Goal: Task Accomplishment & Management: Manage account settings

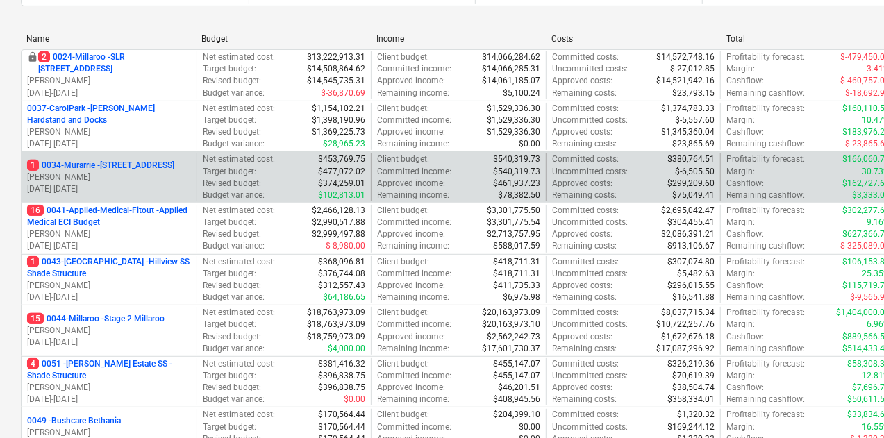
scroll to position [262, 0]
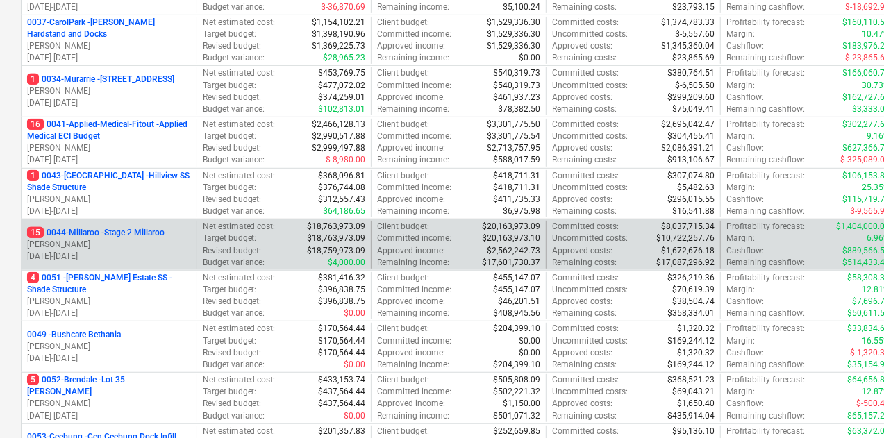
click at [116, 229] on p "15 0044-Millaroo - Stage 2 Millaroo" at bounding box center [96, 233] width 138 height 12
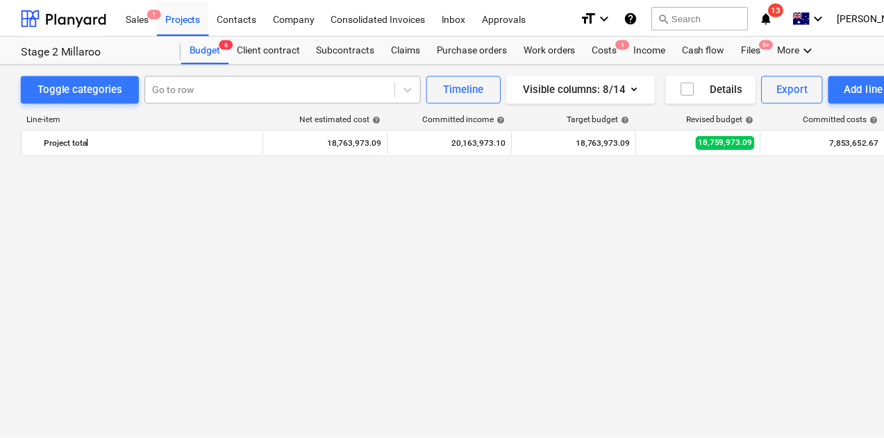
scroll to position [2621, 0]
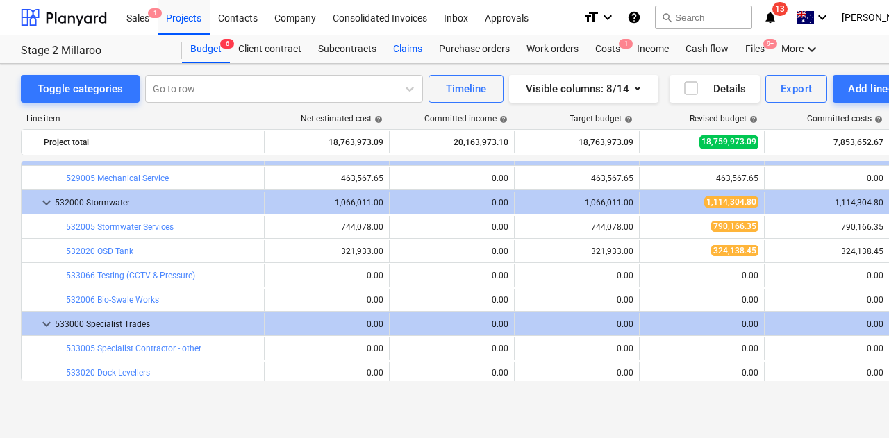
click at [406, 47] on div "Claims" at bounding box center [408, 49] width 46 height 28
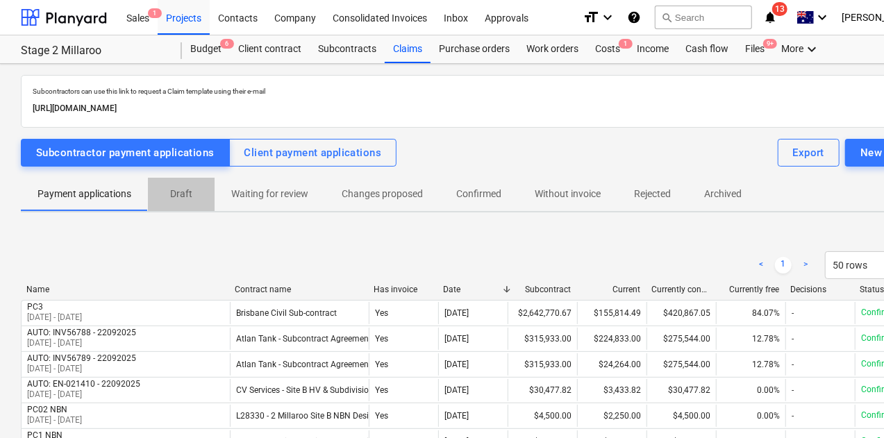
click at [192, 194] on p "Draft" at bounding box center [181, 194] width 33 height 15
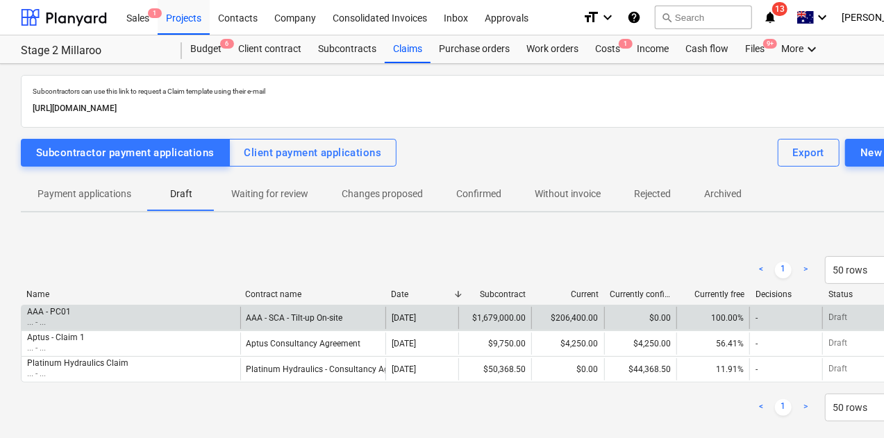
click at [71, 322] on div "AAA - PC01 ... - ..." at bounding box center [131, 318] width 219 height 22
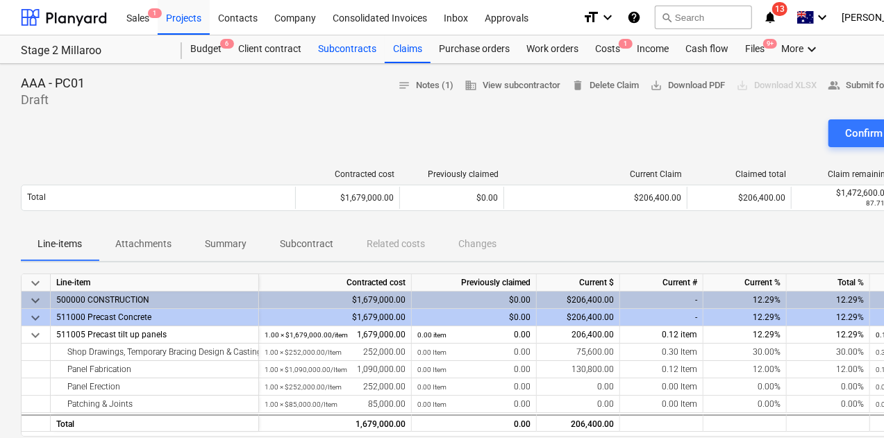
click at [352, 53] on div "Subcontracts" at bounding box center [347, 49] width 75 height 28
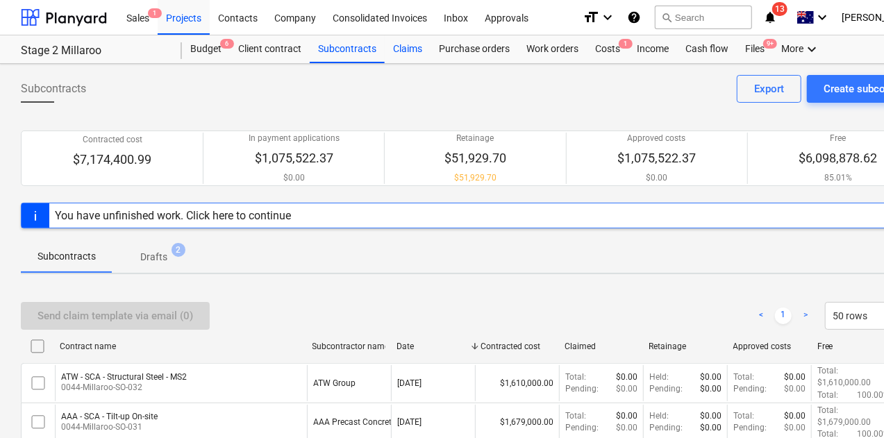
click at [413, 45] on div "Claims" at bounding box center [408, 49] width 46 height 28
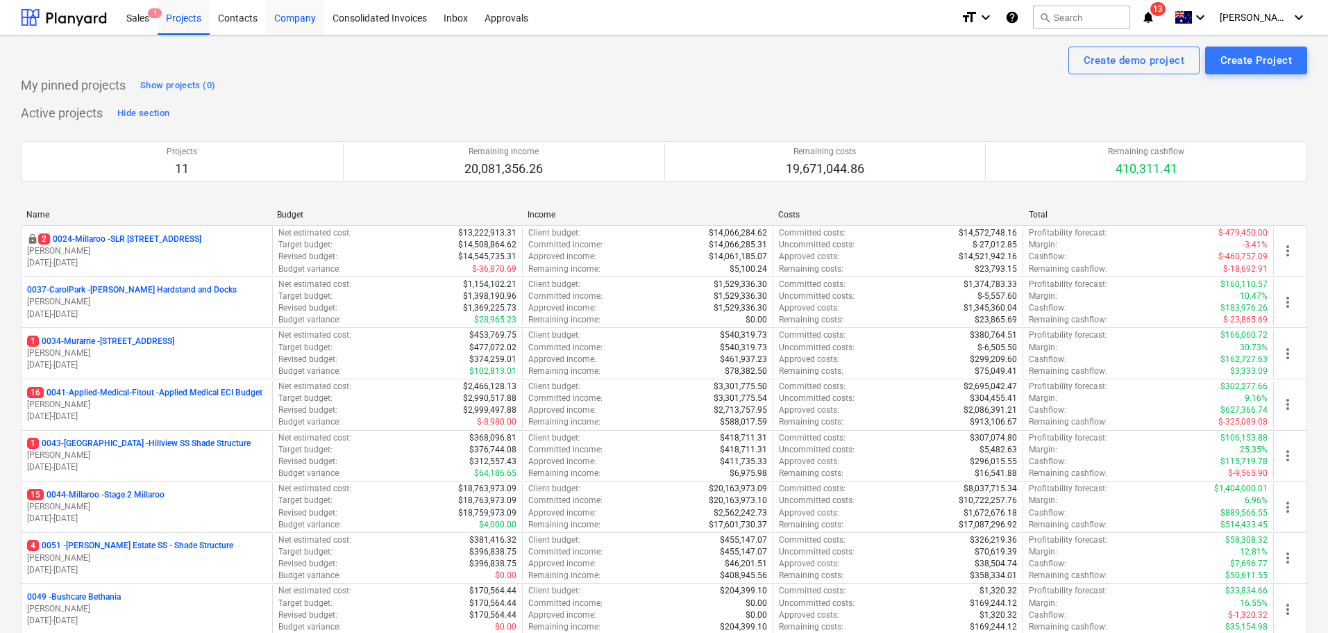
drag, startPoint x: 249, startPoint y: 19, endPoint x: 285, endPoint y: 34, distance: 39.2
click at [249, 19] on div "Contacts" at bounding box center [238, 16] width 56 height 35
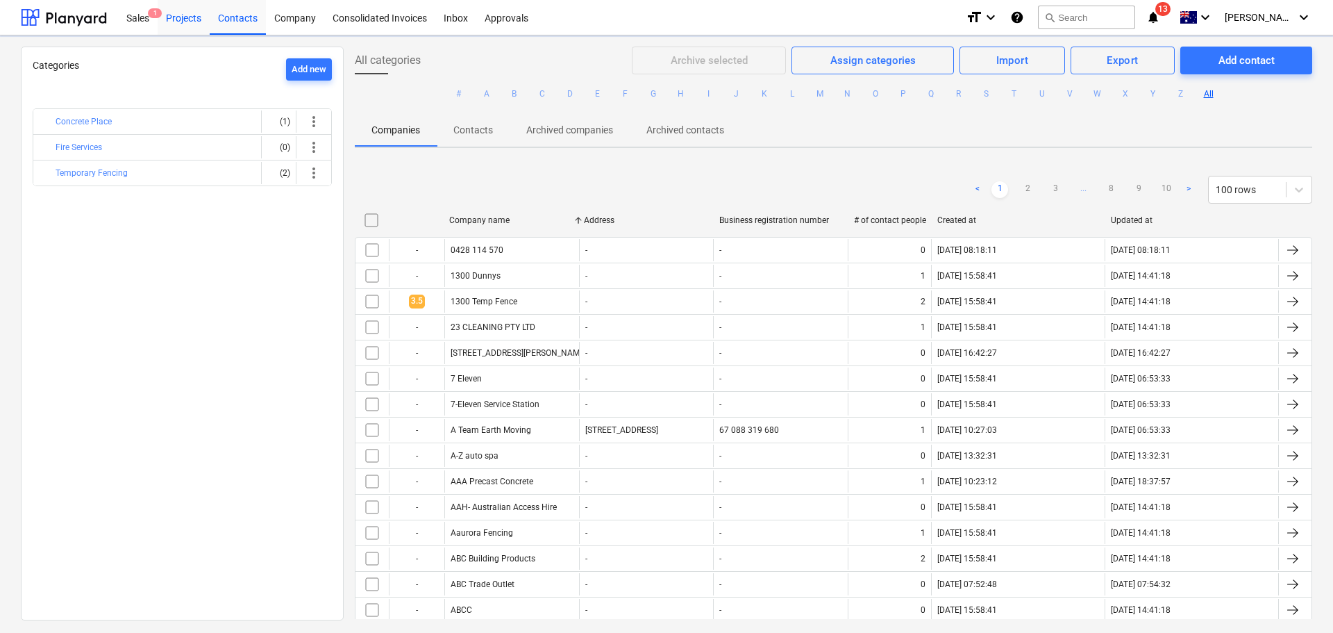
click at [202, 19] on div "Projects" at bounding box center [184, 16] width 52 height 35
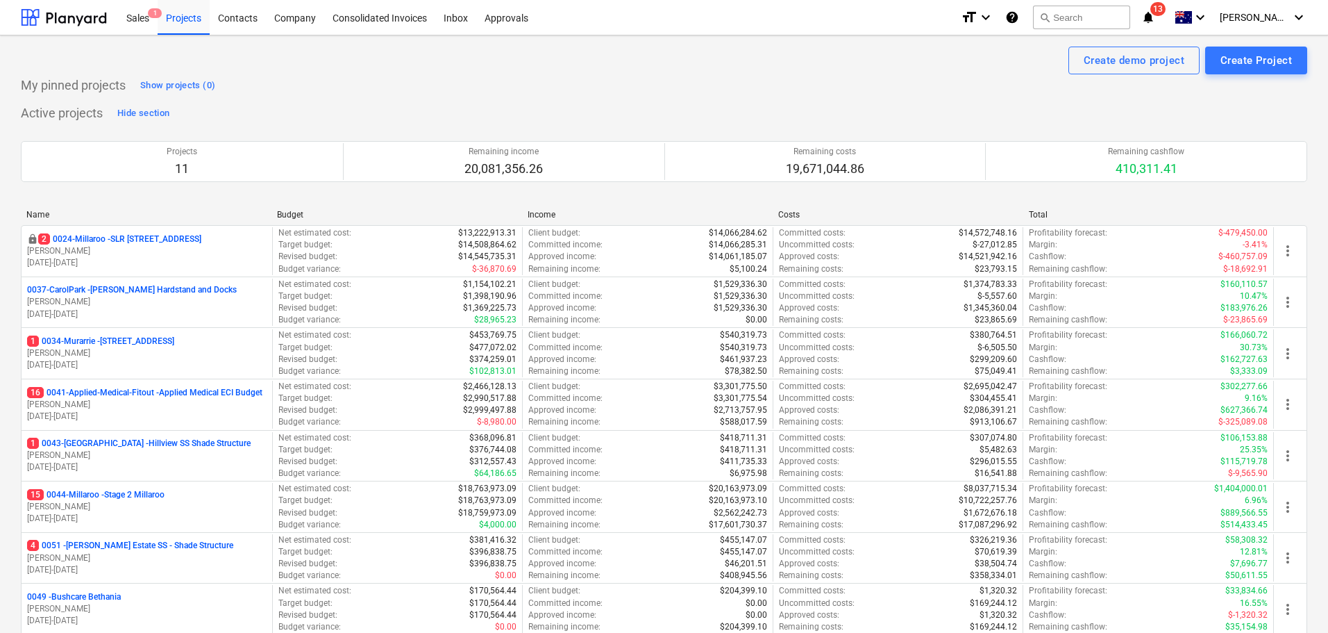
scroll to position [417, 0]
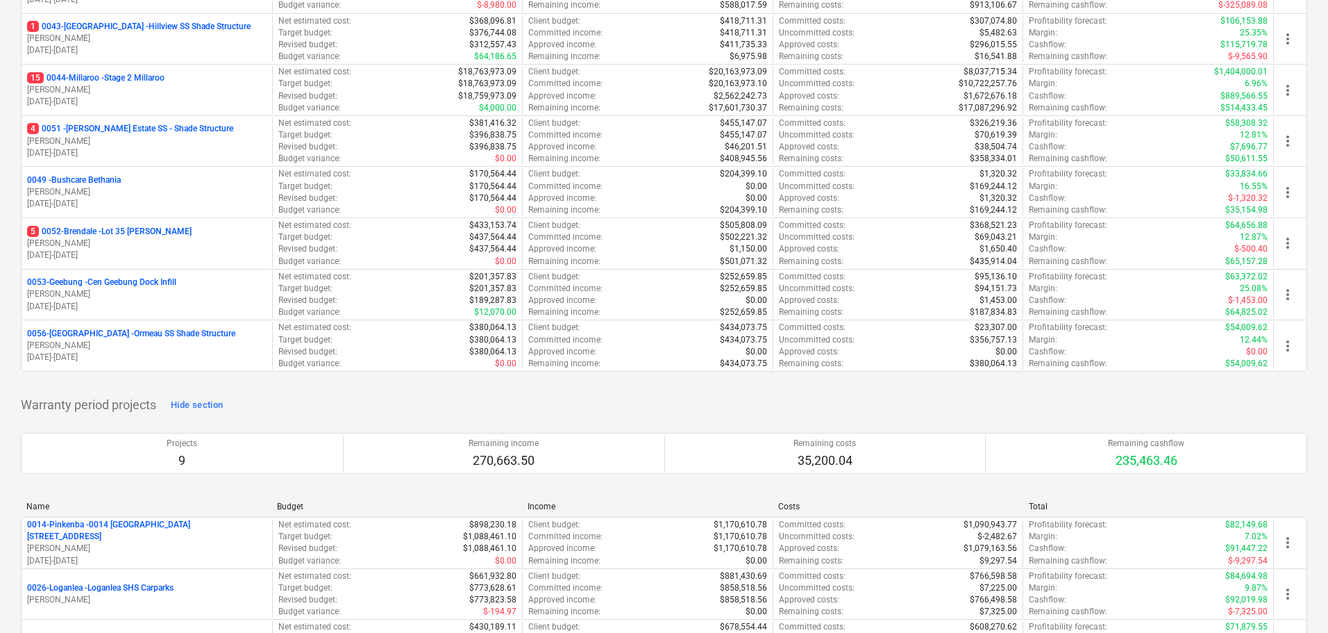
drag, startPoint x: 139, startPoint y: 75, endPoint x: 202, endPoint y: 83, distance: 63.7
click at [139, 75] on p "15 0044-Millaroo - Stage 2 Millaroo" at bounding box center [96, 78] width 138 height 12
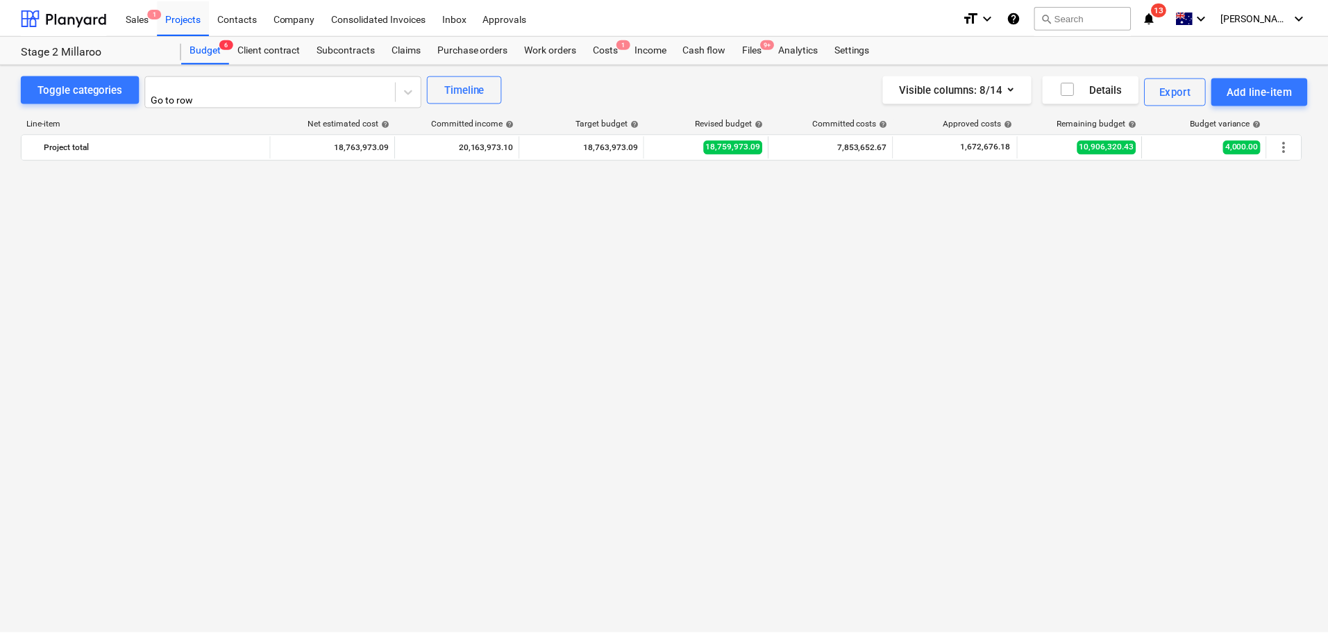
scroll to position [2621, 0]
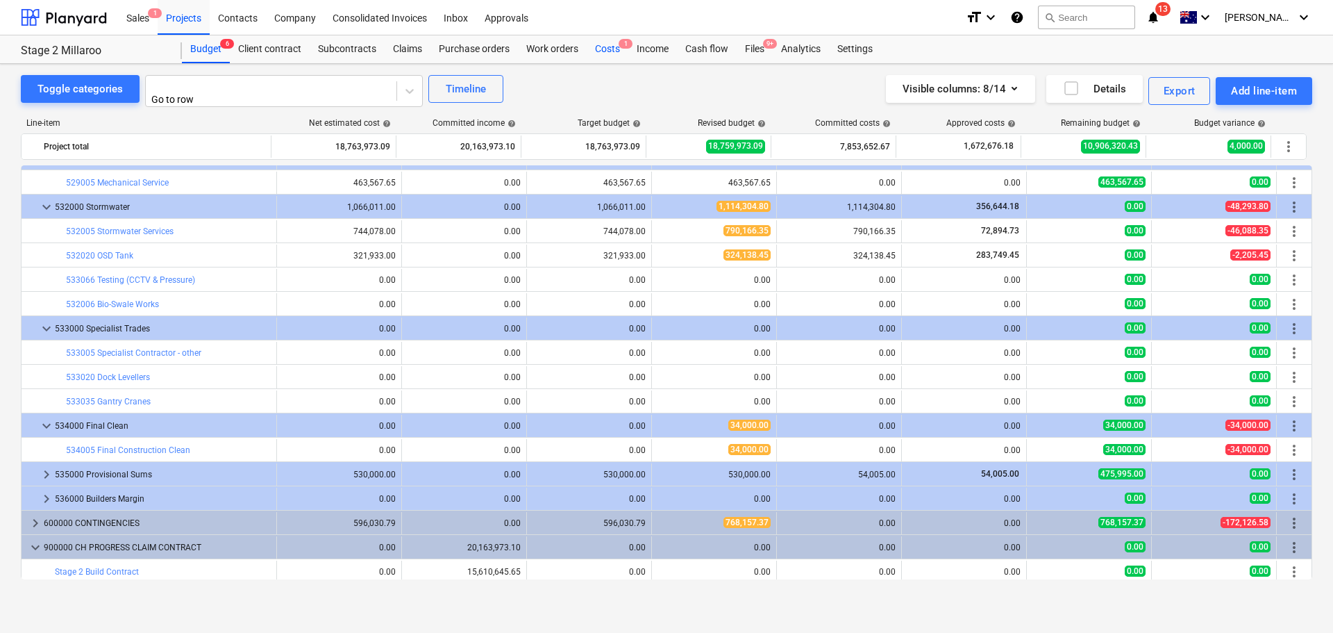
click at [607, 51] on div "Costs 1" at bounding box center [608, 49] width 42 height 28
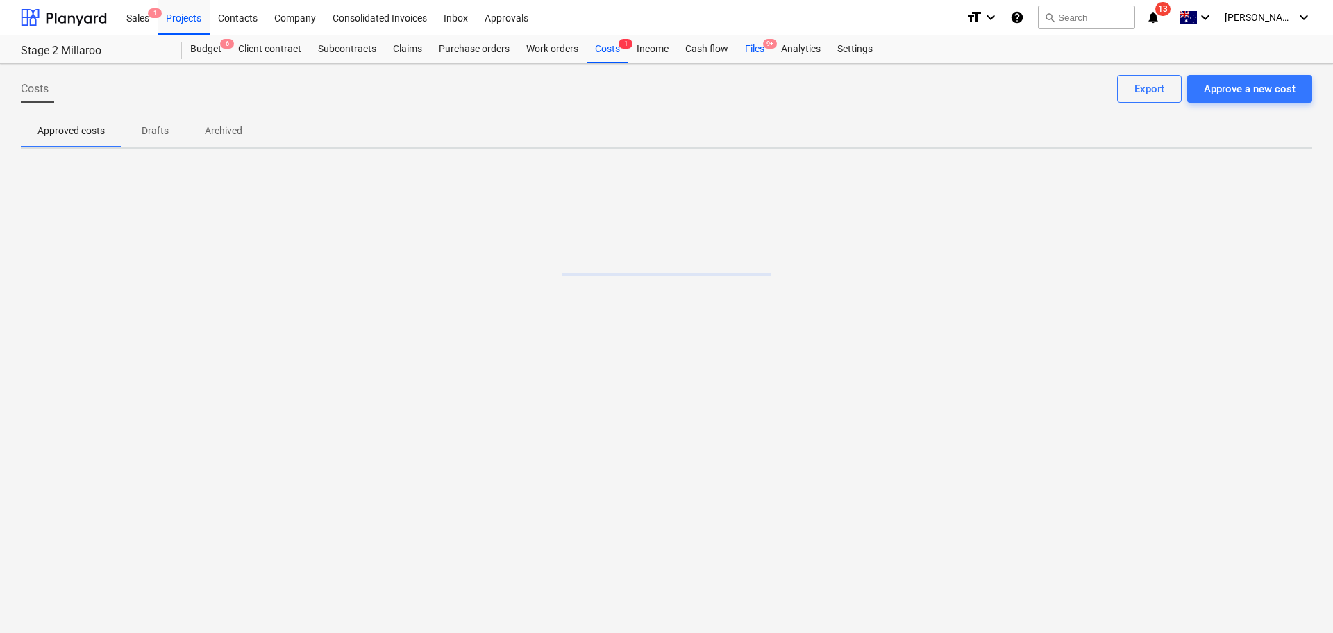
click at [756, 49] on div "Files 9+" at bounding box center [755, 49] width 36 height 28
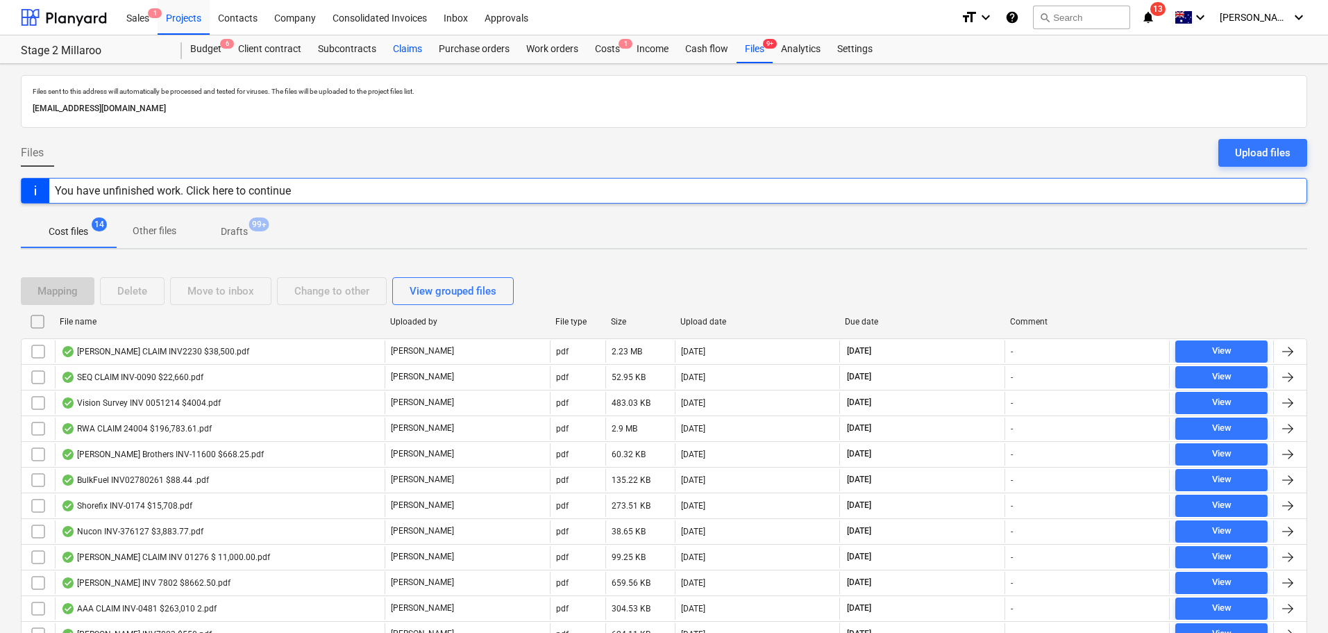
click at [406, 44] on div "Claims" at bounding box center [408, 49] width 46 height 28
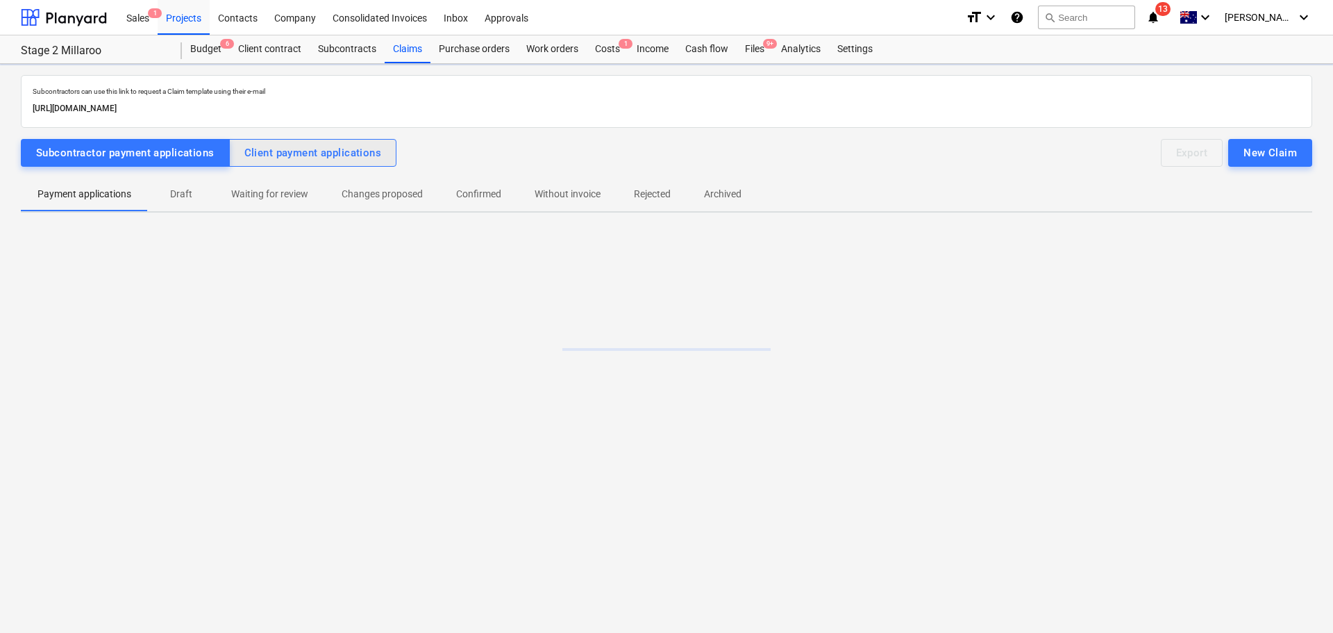
click at [330, 151] on div "Client payment applications" at bounding box center [313, 153] width 138 height 18
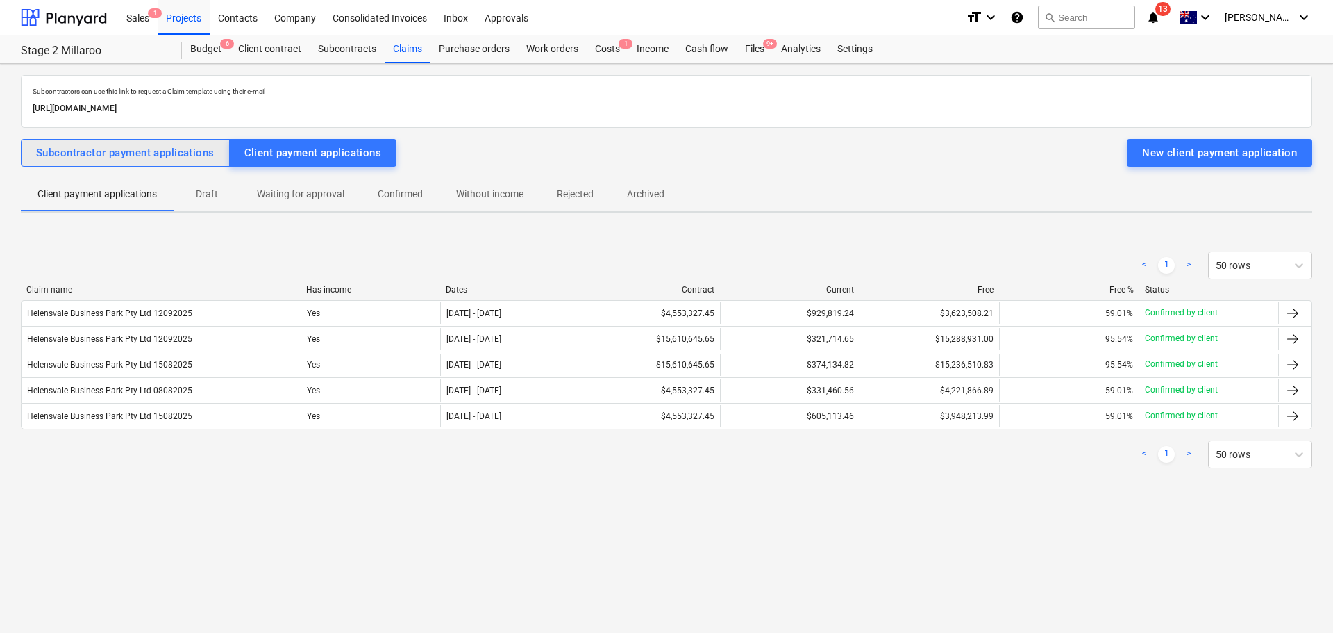
click at [184, 155] on div "Subcontractor payment applications" at bounding box center [125, 153] width 178 height 18
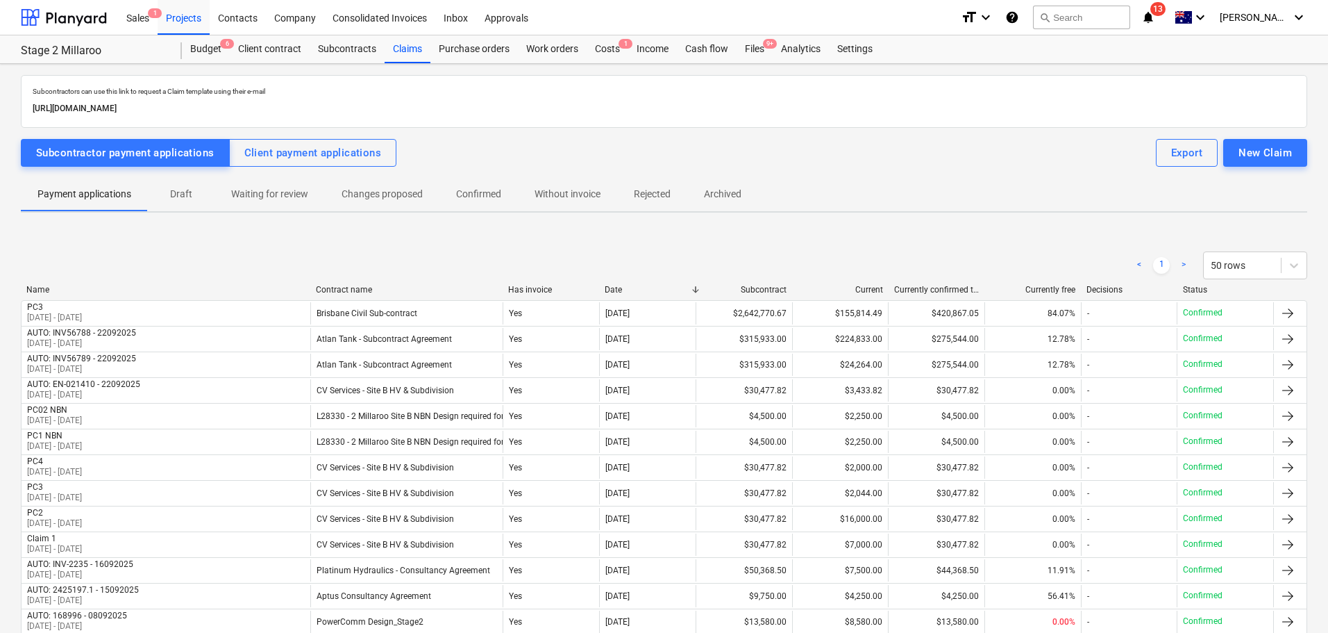
click at [191, 192] on p "Draft" at bounding box center [181, 194] width 33 height 15
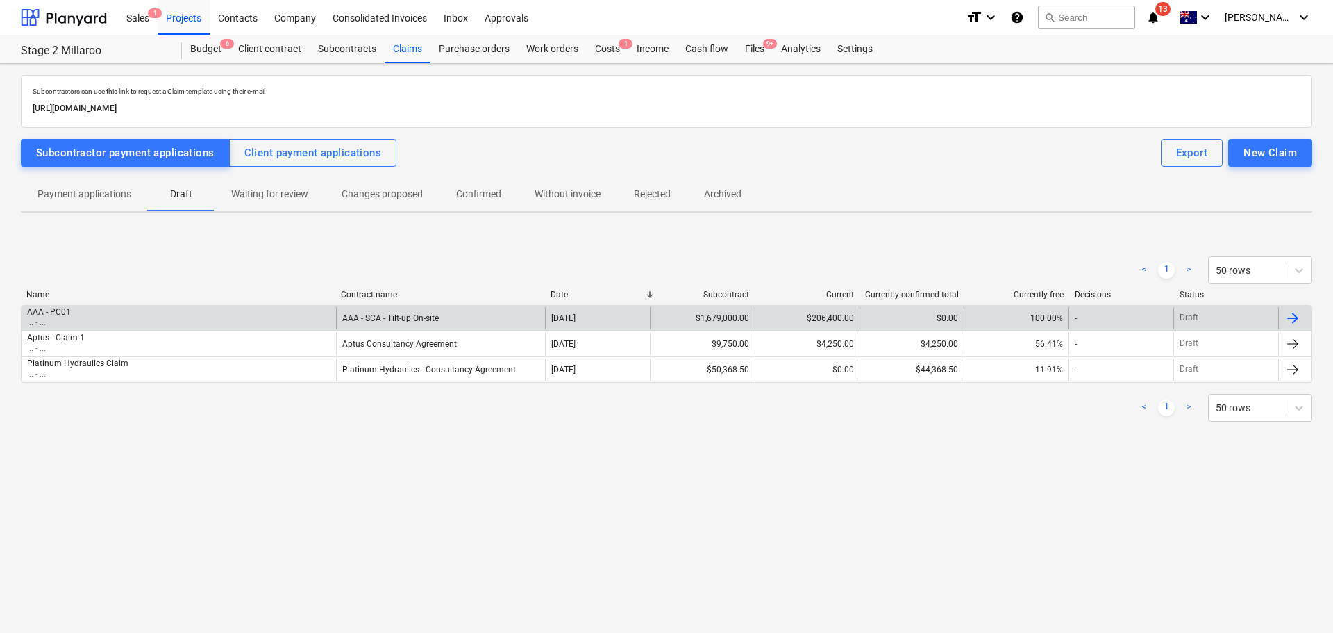
click at [65, 321] on p "... - ..." at bounding box center [49, 323] width 44 height 12
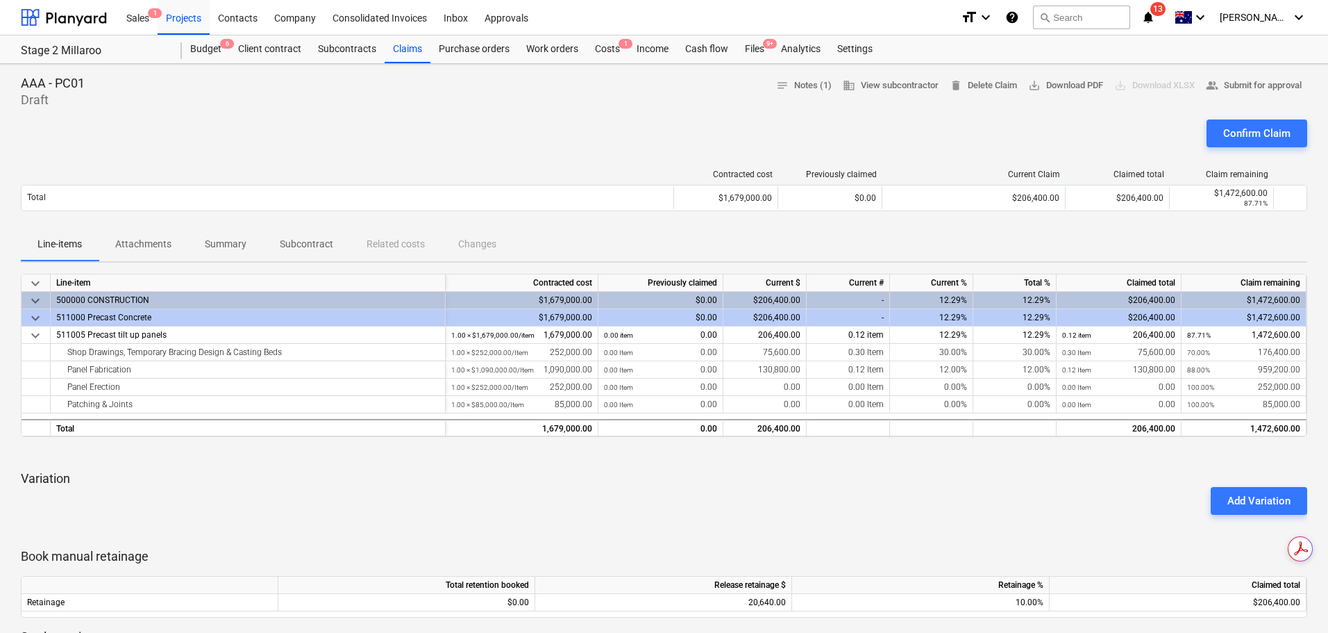
scroll to position [69, 0]
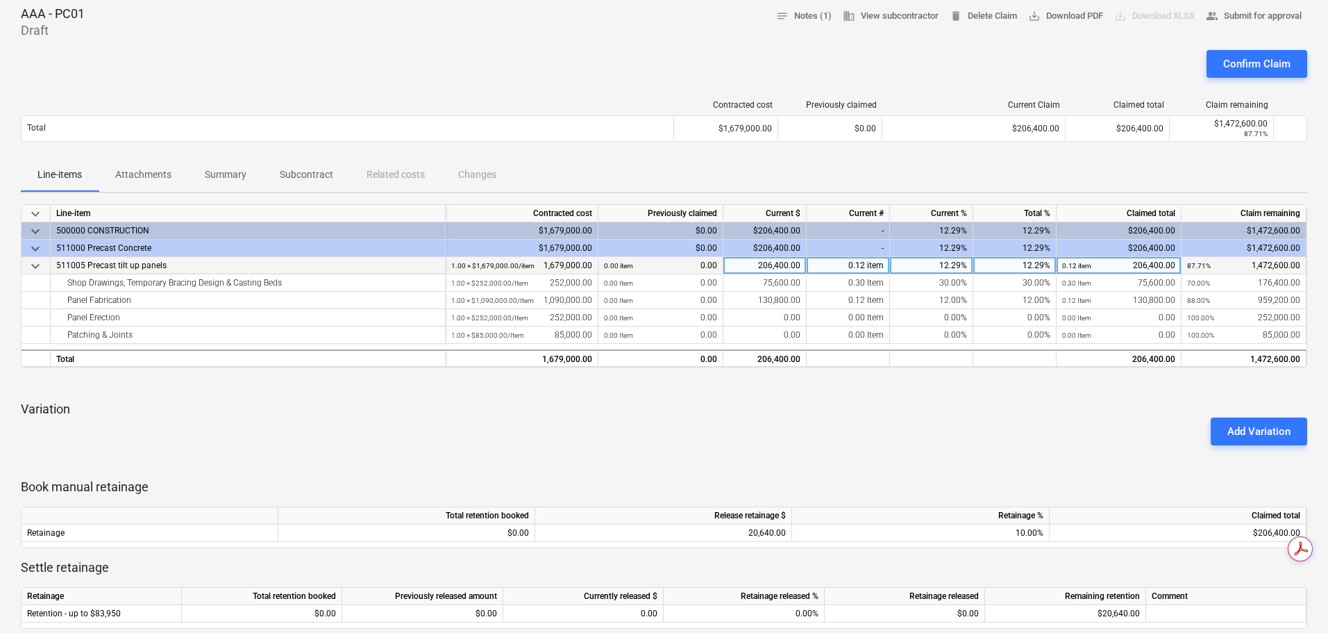
drag, startPoint x: 1313, startPoint y: 260, endPoint x: 1290, endPoint y: 258, distance: 23.0
click at [1313, 260] on div "AAA - PC01 Draft notes Notes (1) business View subcontractor delete Delete Clai…" at bounding box center [664, 538] width 1328 height 1088
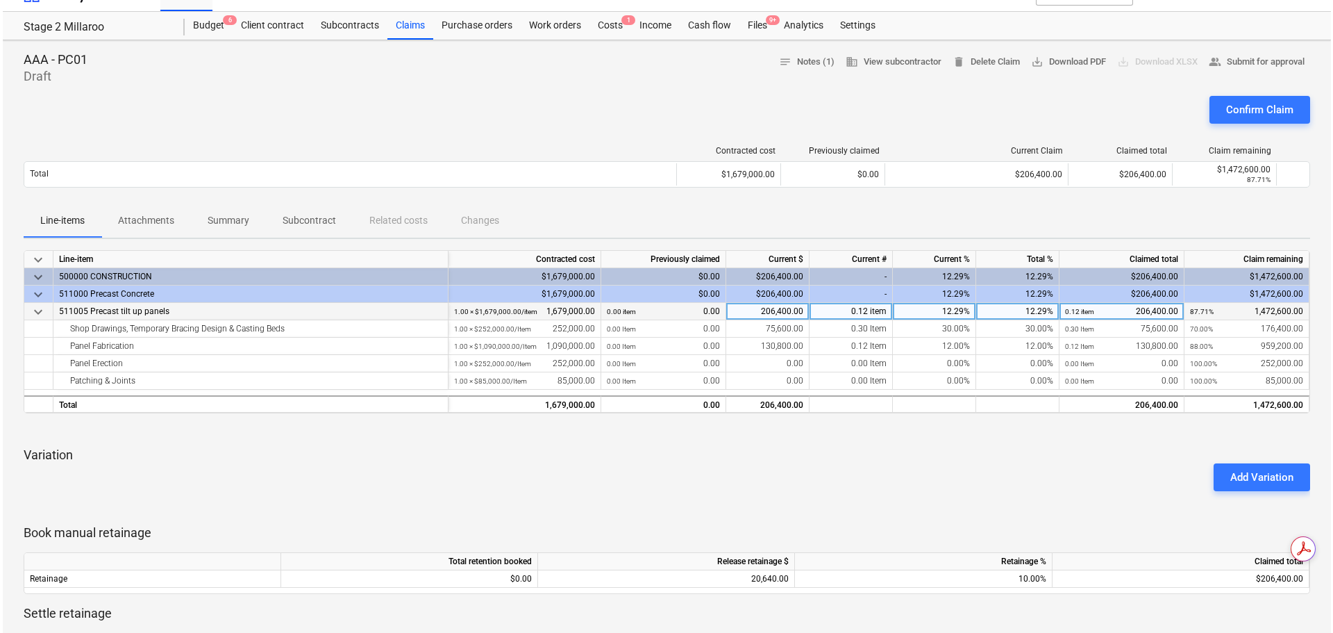
scroll to position [0, 0]
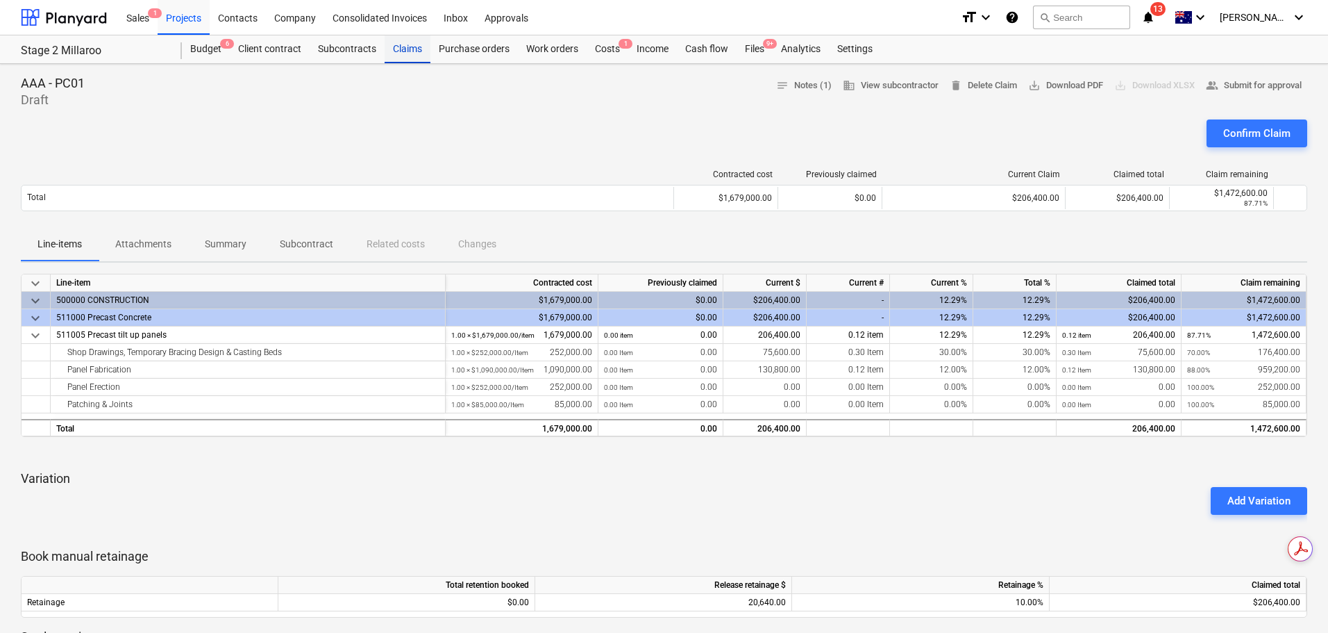
click at [409, 47] on div "Claims" at bounding box center [408, 49] width 46 height 28
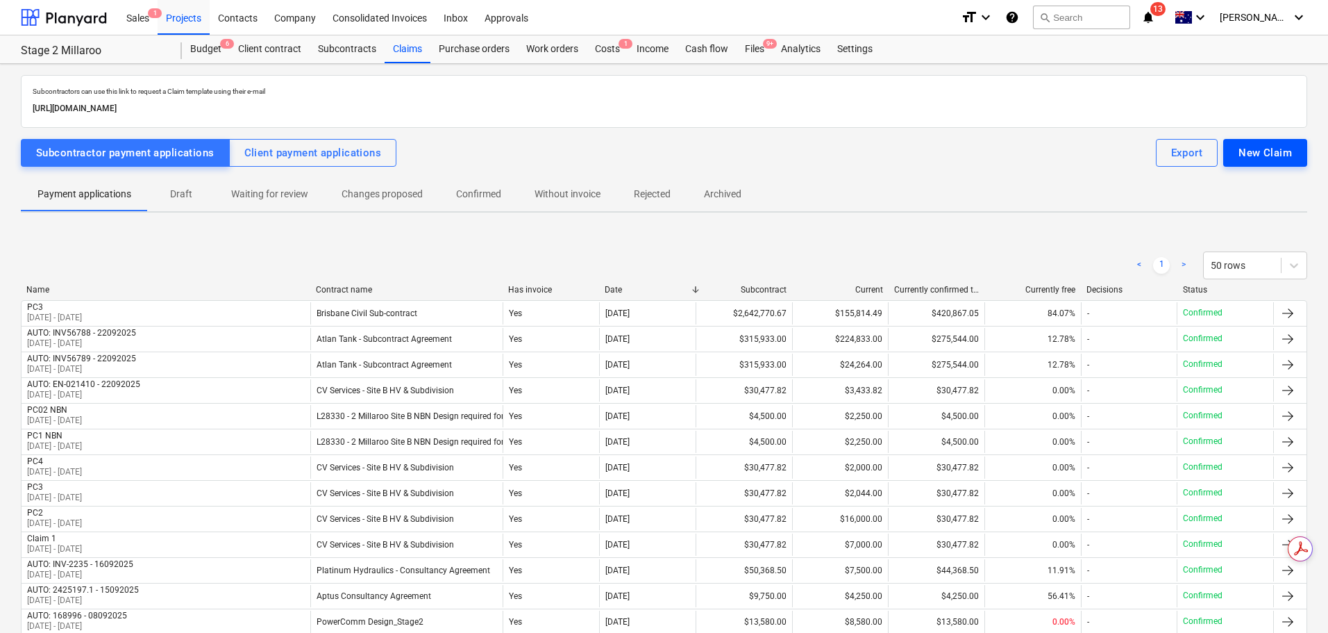
click at [1288, 153] on div "New Claim" at bounding box center [1265, 153] width 53 height 18
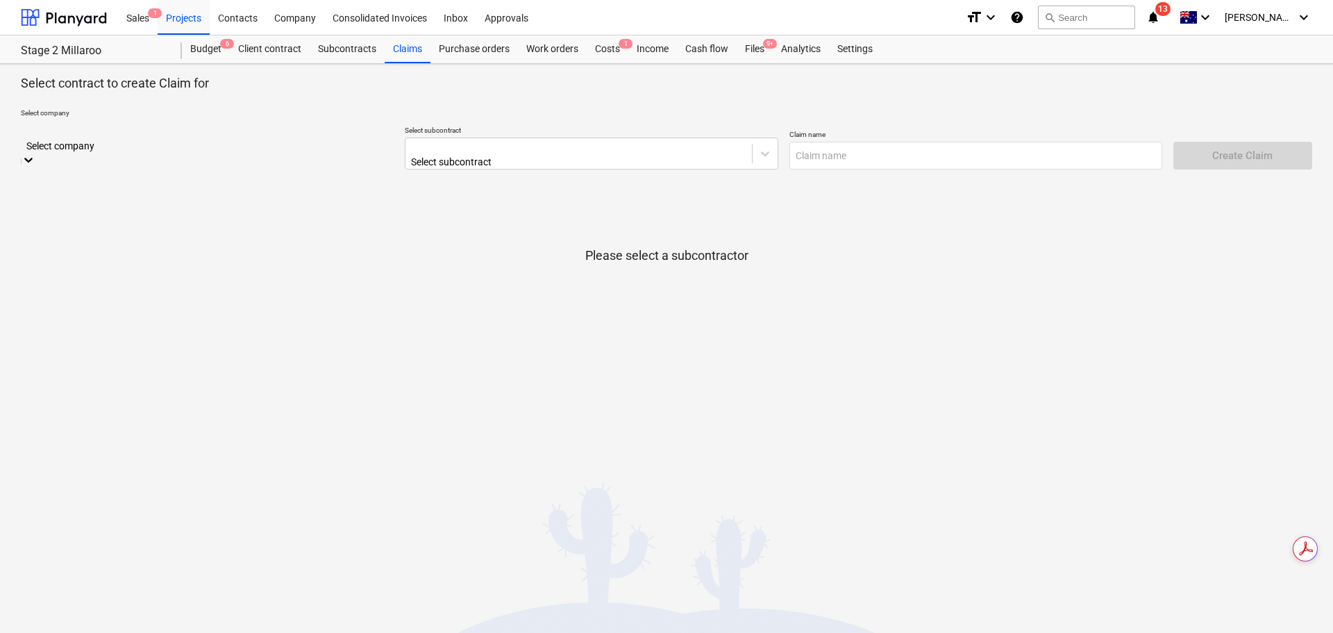
click at [35, 153] on icon at bounding box center [29, 160] width 14 height 14
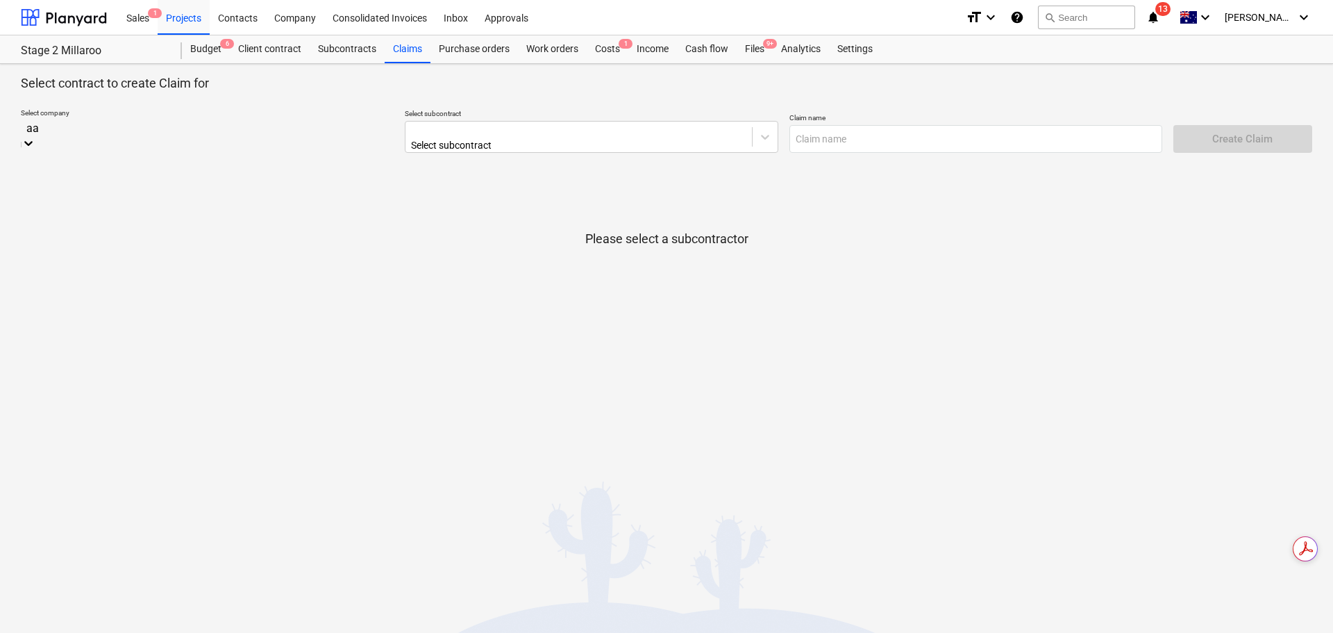
type input "aaa"
click at [108, 632] on div "AAA Precast Concrete" at bounding box center [666, 638] width 1333 height 11
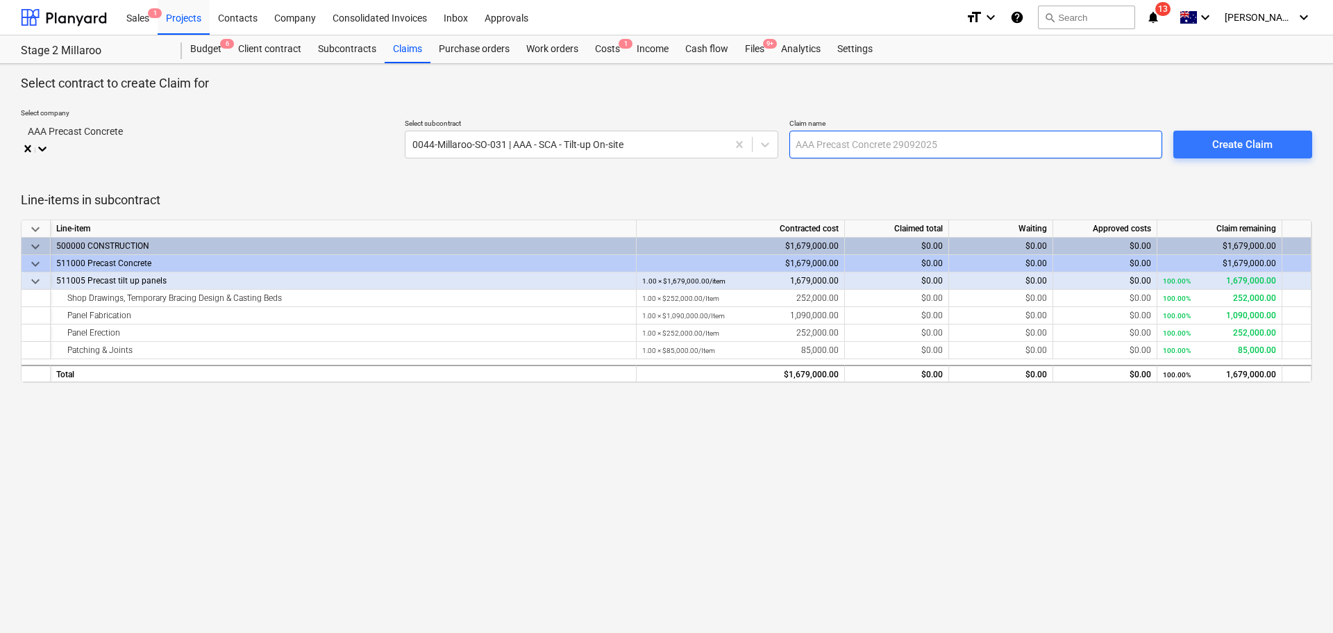
click at [886, 140] on input "text" at bounding box center [976, 145] width 373 height 28
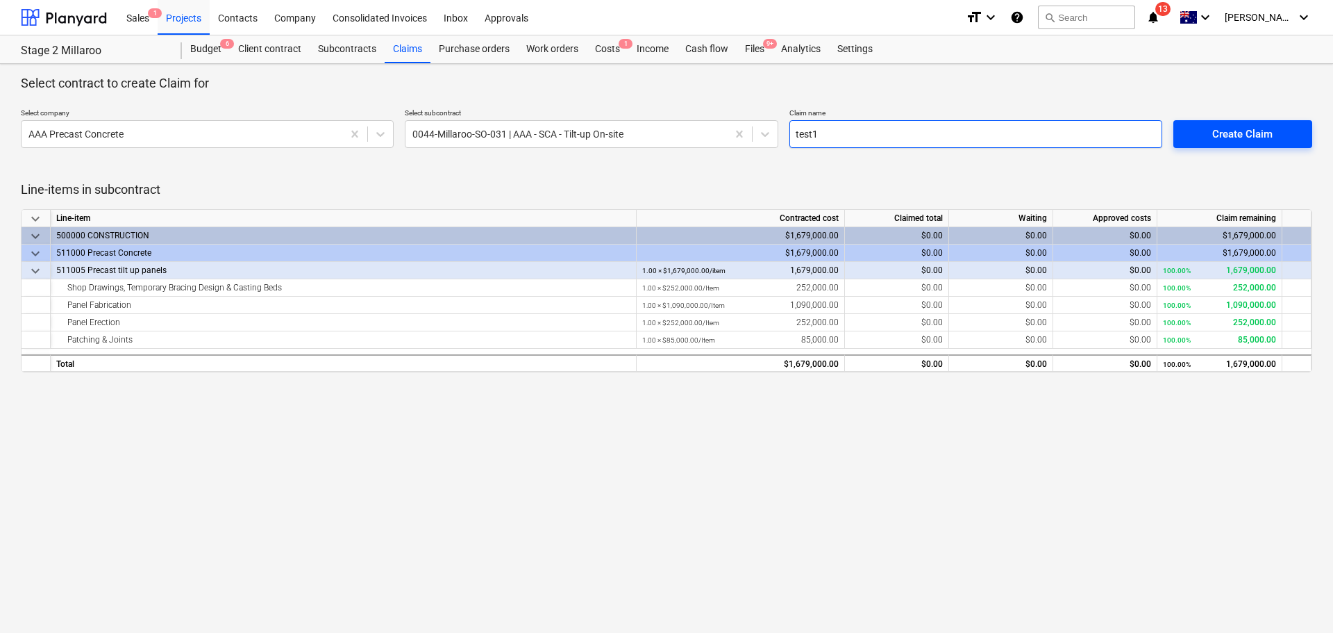
type input "test1"
click at [1217, 138] on div "Create Claim" at bounding box center [1243, 134] width 60 height 18
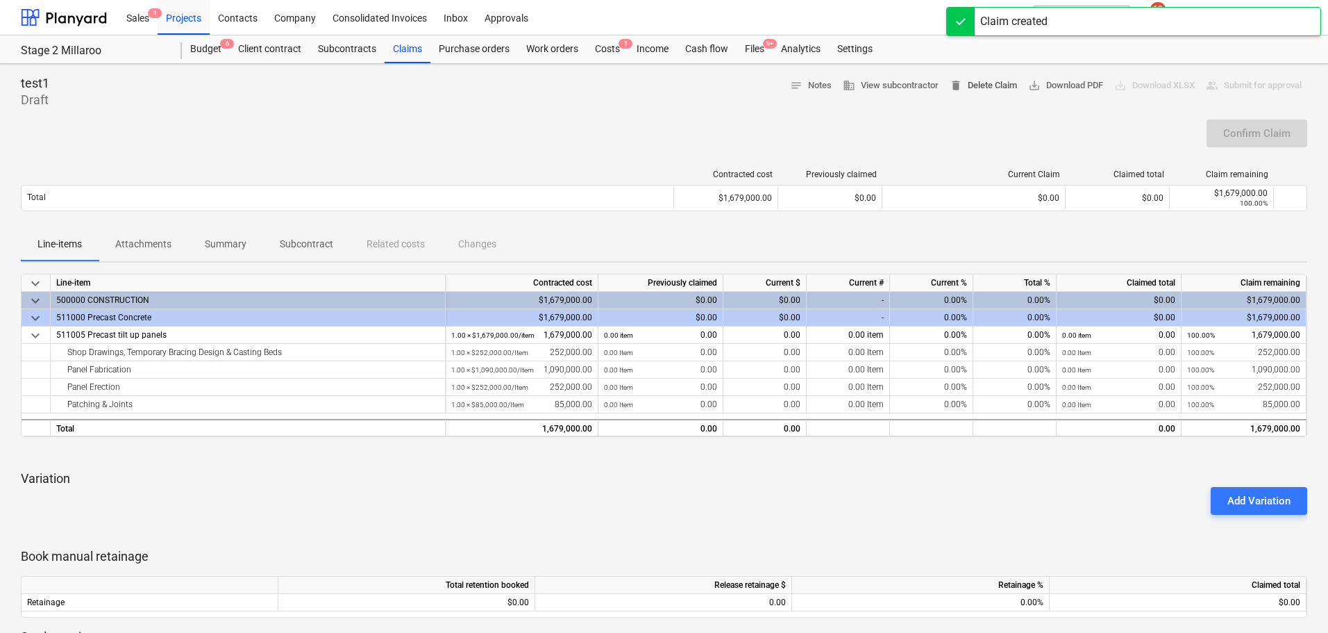
click at [991, 84] on span "delete Delete Claim" at bounding box center [983, 86] width 67 height 16
